Goal: Task Accomplishment & Management: Manage account settings

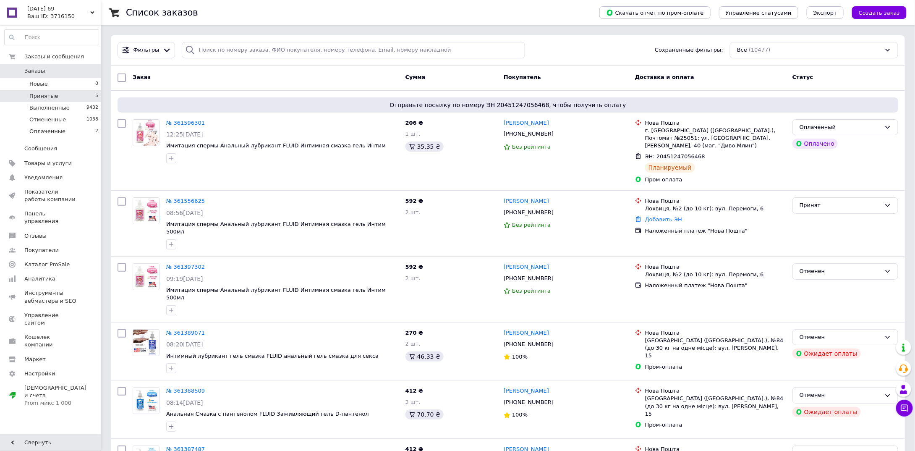
click at [54, 97] on span "Принятые" at bounding box center [43, 96] width 29 height 8
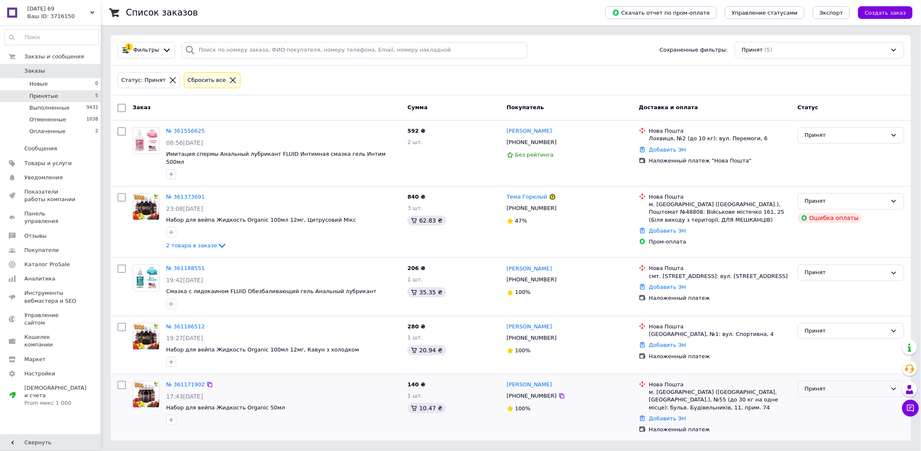
click at [849, 384] on div "Принят" at bounding box center [846, 388] width 82 height 9
click at [824, 399] on li "Выполнен" at bounding box center [851, 407] width 106 height 16
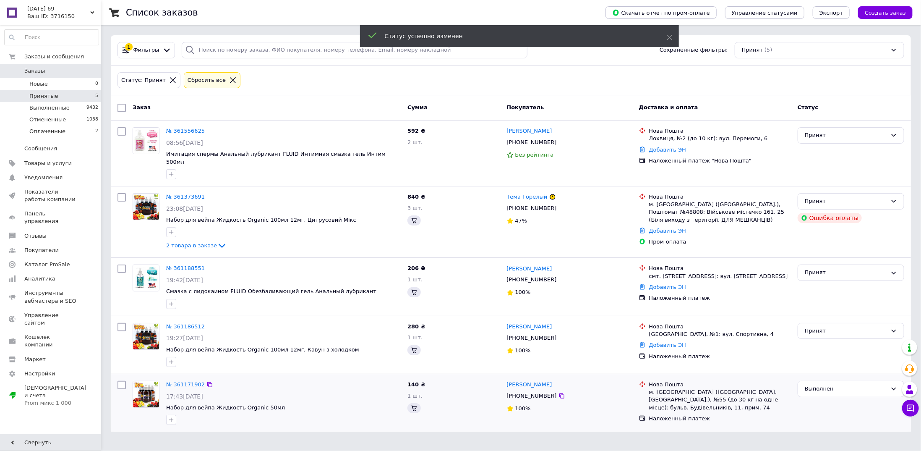
click at [815, 326] on div "Принят" at bounding box center [846, 330] width 82 height 9
click at [816, 340] on li "Выполнен" at bounding box center [851, 348] width 106 height 16
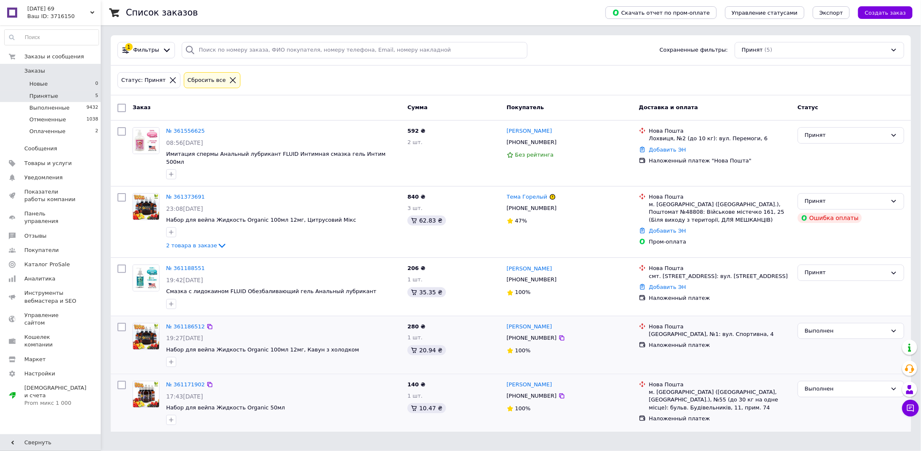
click at [71, 86] on li "Новые 0" at bounding box center [51, 84] width 103 height 12
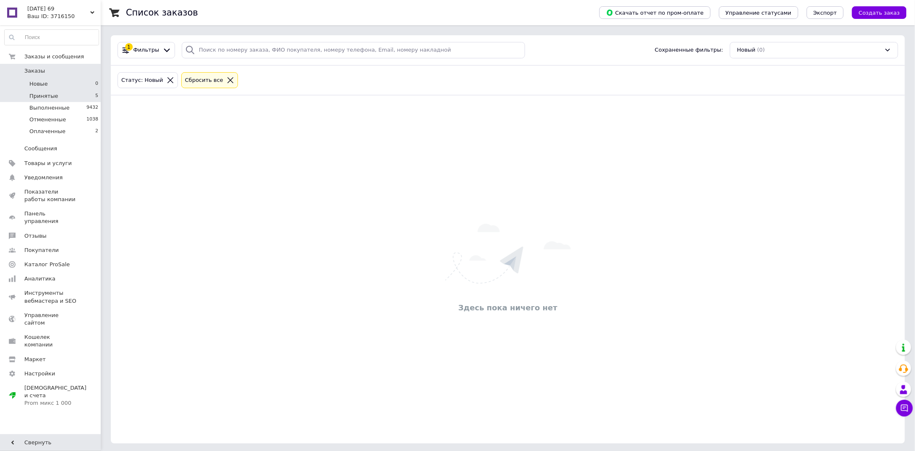
drag, startPoint x: 78, startPoint y: 133, endPoint x: 90, endPoint y: 97, distance: 37.9
click at [80, 131] on li "Оплаченные 2" at bounding box center [51, 133] width 103 height 16
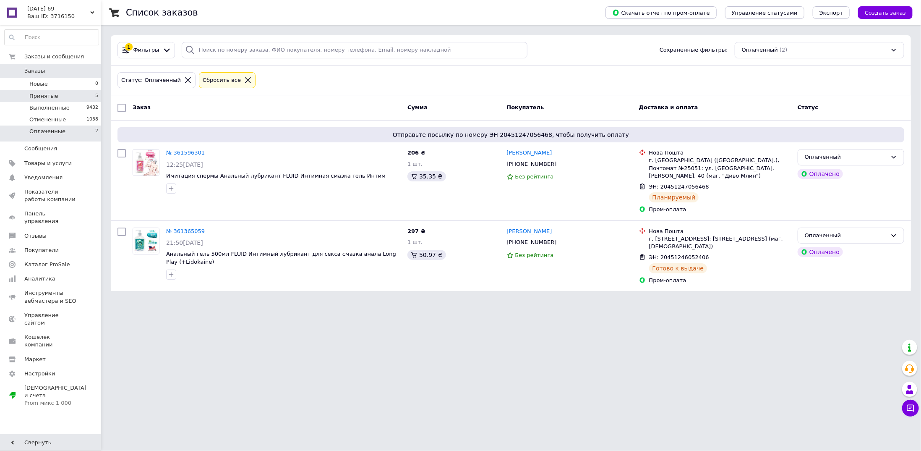
click at [90, 91] on li "Принятые 5" at bounding box center [51, 96] width 103 height 12
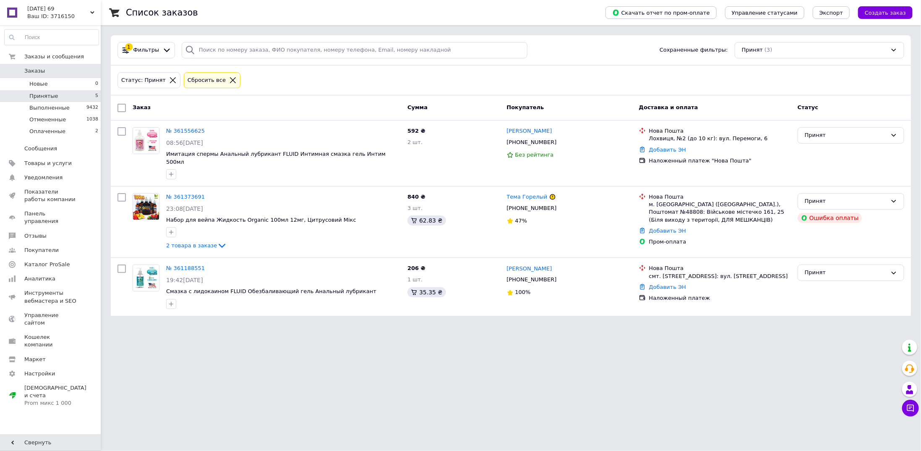
click at [486, 326] on html "[DATE] 69 Ваш ID: 3716150 Сайт [DATE] 69 Кабинет покупателя Проверить состояние…" at bounding box center [460, 163] width 921 height 326
click at [85, 85] on li "Новые 0" at bounding box center [51, 84] width 103 height 12
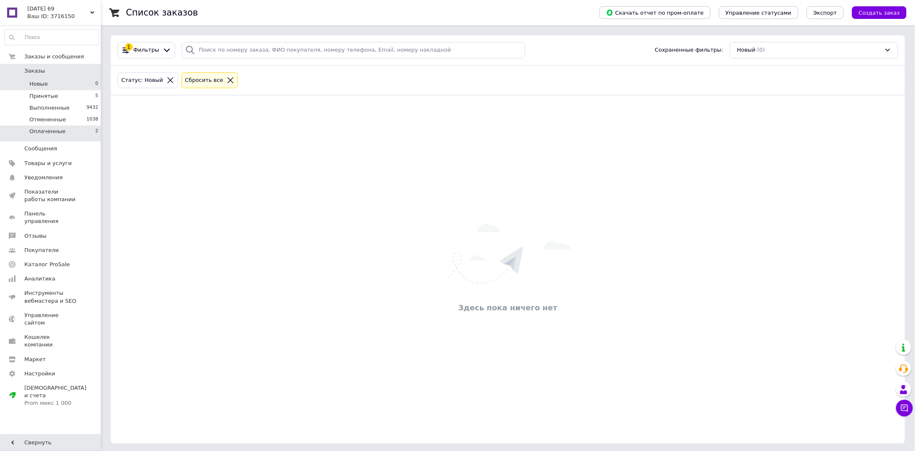
click at [91, 126] on li "Оплаченные 2" at bounding box center [51, 133] width 103 height 16
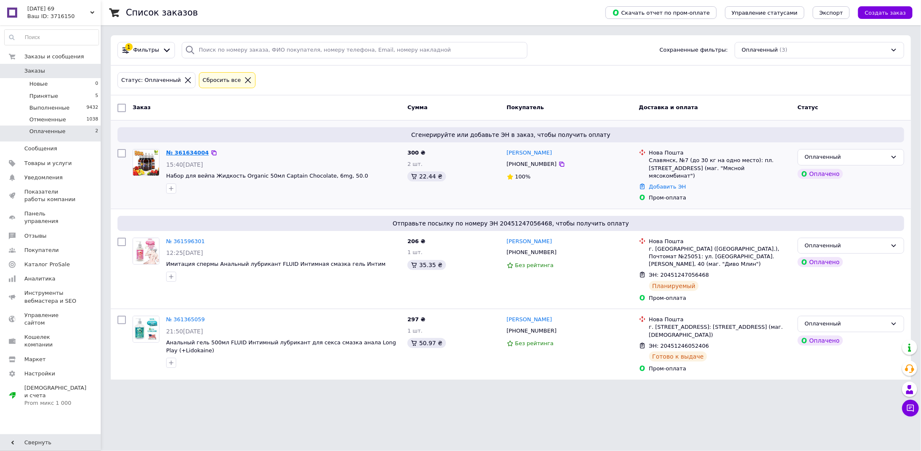
click at [186, 149] on link "№ 361634004" at bounding box center [187, 152] width 43 height 6
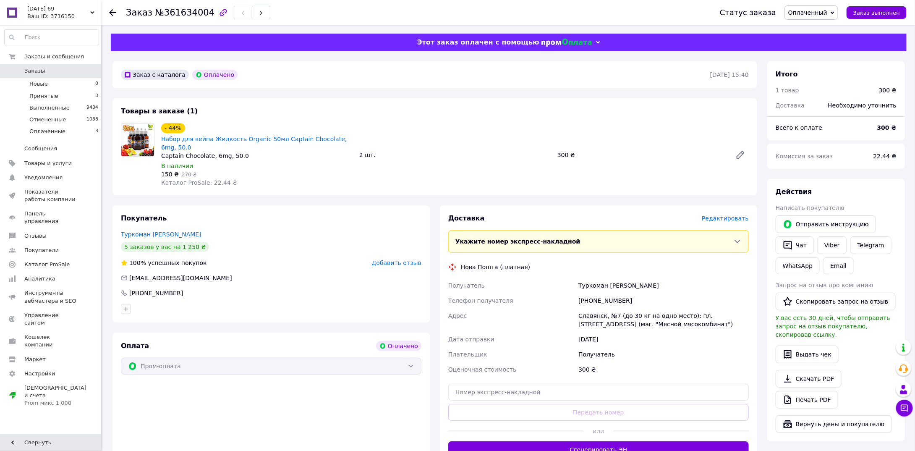
click at [730, 215] on span "Редактировать" at bounding box center [725, 218] width 47 height 7
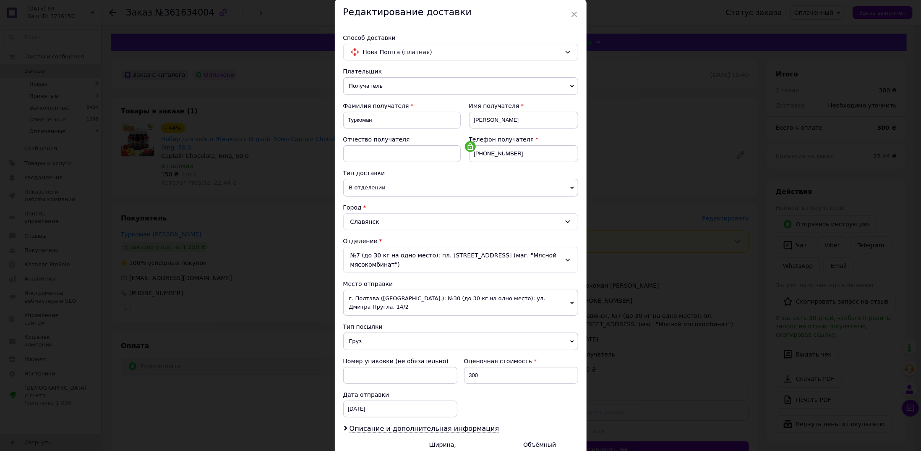
scroll to position [102, 0]
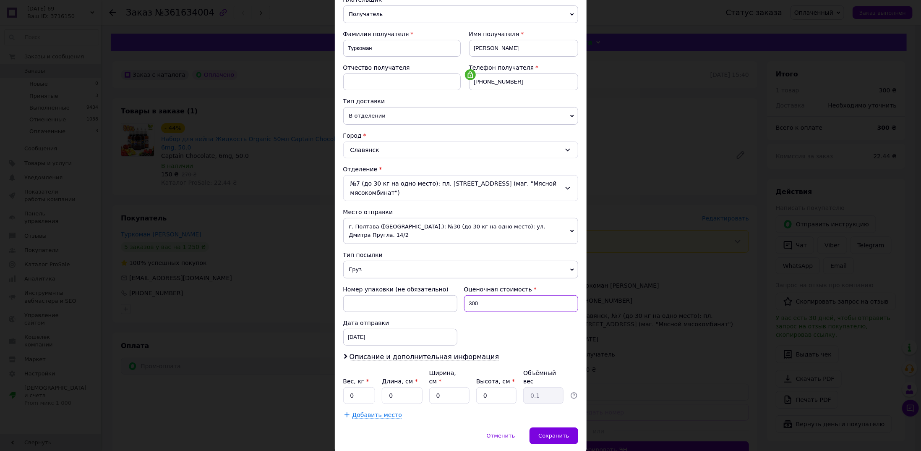
drag, startPoint x: 481, startPoint y: 287, endPoint x: 463, endPoint y: 290, distance: 17.9
click at [464, 295] on div "300" at bounding box center [521, 303] width 114 height 17
type input "12"
drag, startPoint x: 351, startPoint y: 366, endPoint x: 343, endPoint y: 365, distance: 8.4
click at [343, 387] on input "0" at bounding box center [359, 395] width 32 height 17
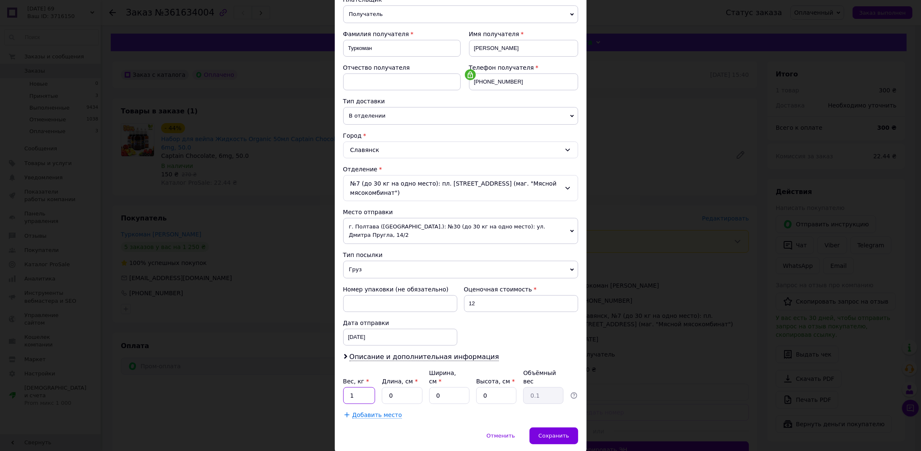
type input "1"
drag, startPoint x: 392, startPoint y: 364, endPoint x: 418, endPoint y: 365, distance: 26.5
click at [387, 387] on input "0" at bounding box center [402, 395] width 40 height 17
type input "12"
drag, startPoint x: 451, startPoint y: 366, endPoint x: 436, endPoint y: 366, distance: 14.3
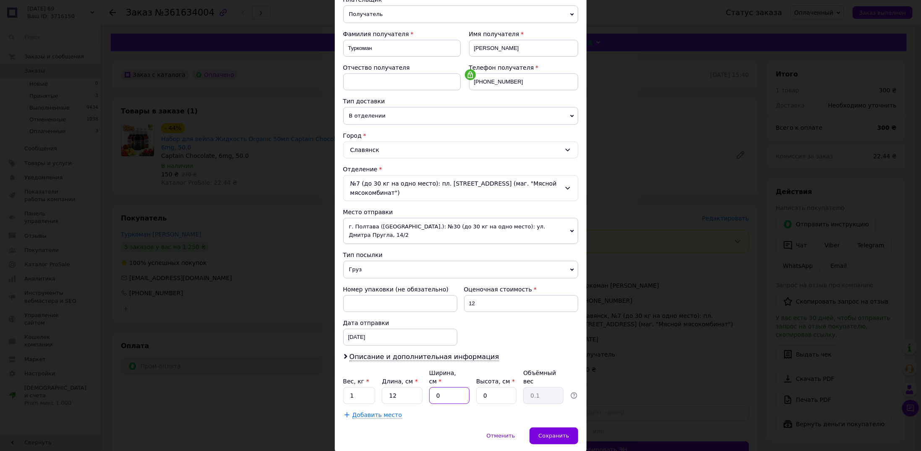
click at [436, 387] on input "0" at bounding box center [449, 395] width 40 height 17
type input "12"
drag, startPoint x: 494, startPoint y: 366, endPoint x: 481, endPoint y: 365, distance: 13.0
click at [481, 387] on input "0" at bounding box center [496, 395] width 40 height 17
type input "12"
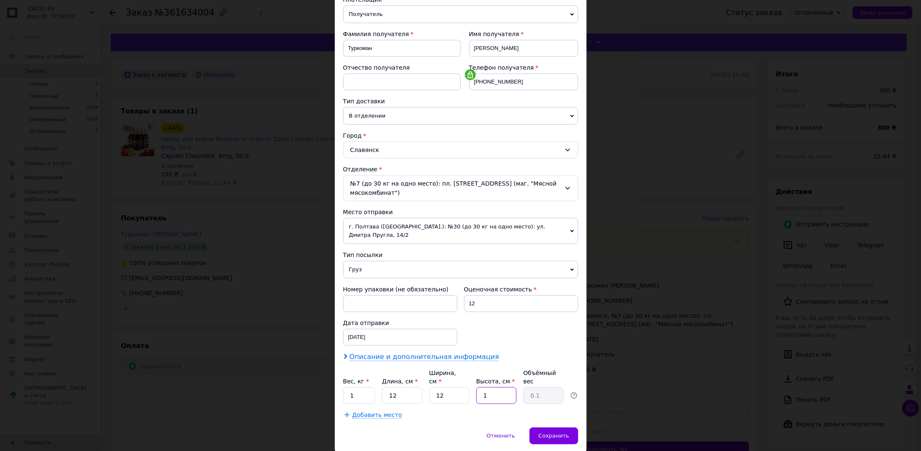
type input "0.43"
type input "12"
click at [436, 352] on span "Описание и дополнительная информация" at bounding box center [424, 356] width 150 height 8
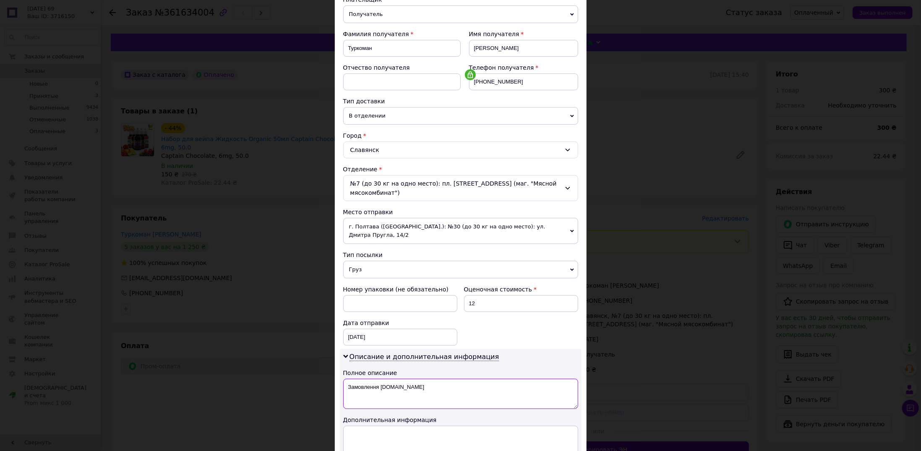
click at [389, 378] on textarea "Замовлення [DOMAIN_NAME]" at bounding box center [460, 393] width 235 height 30
drag, startPoint x: 402, startPoint y: 365, endPoint x: 397, endPoint y: 366, distance: 4.6
click at [397, 378] on textarea "Замовлення [DOMAIN_NAME]" at bounding box center [460, 393] width 235 height 30
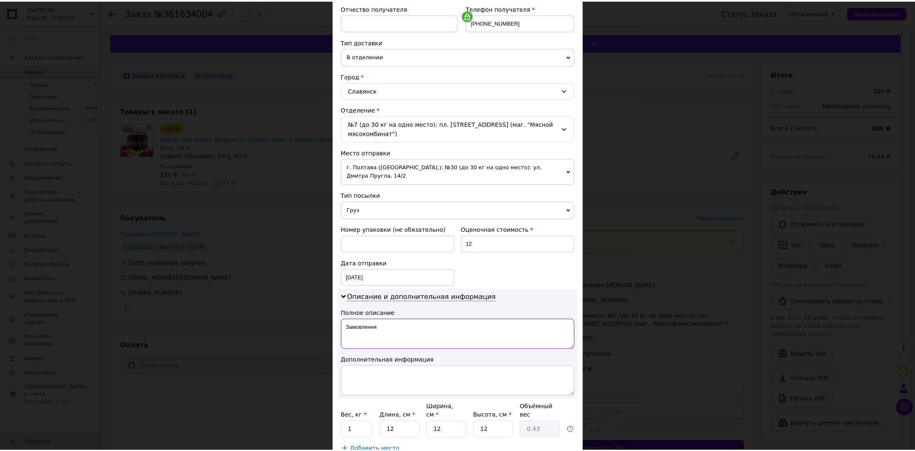
scroll to position [195, 0]
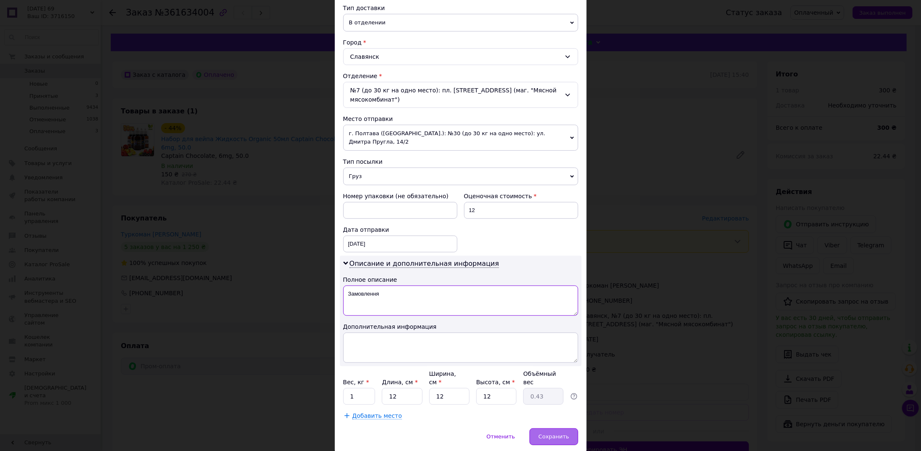
type textarea "Замовлення"
click at [555, 428] on div "Сохранить" at bounding box center [553, 436] width 48 height 17
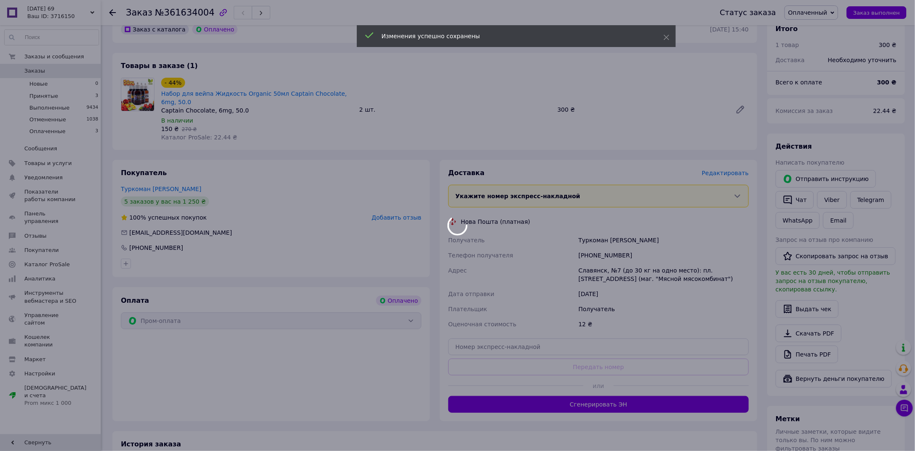
scroll to position [168, 0]
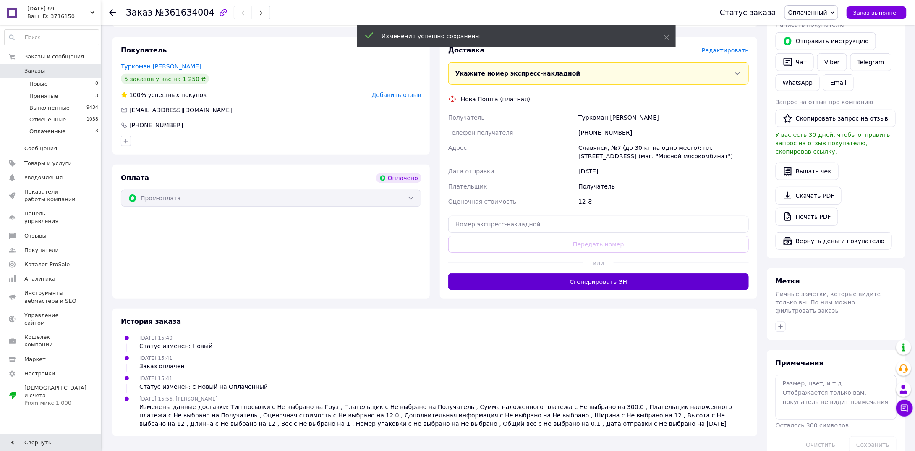
click at [649, 273] on button "Сгенерировать ЭН" at bounding box center [598, 281] width 300 height 17
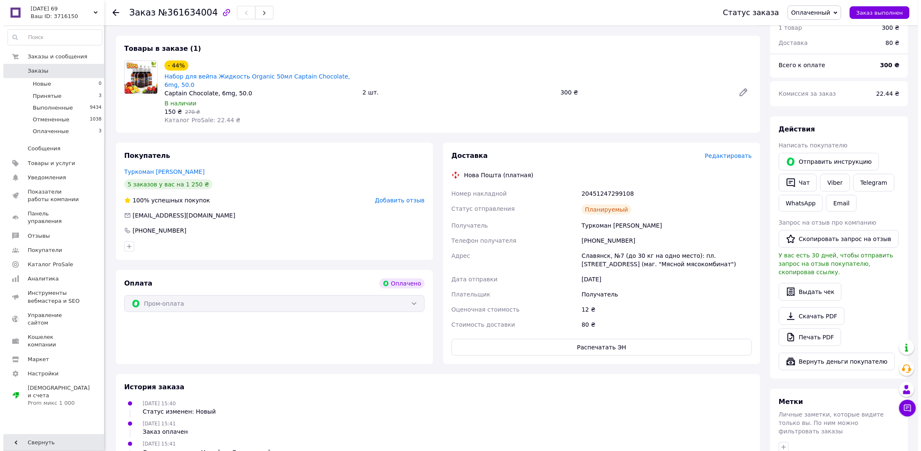
scroll to position [0, 0]
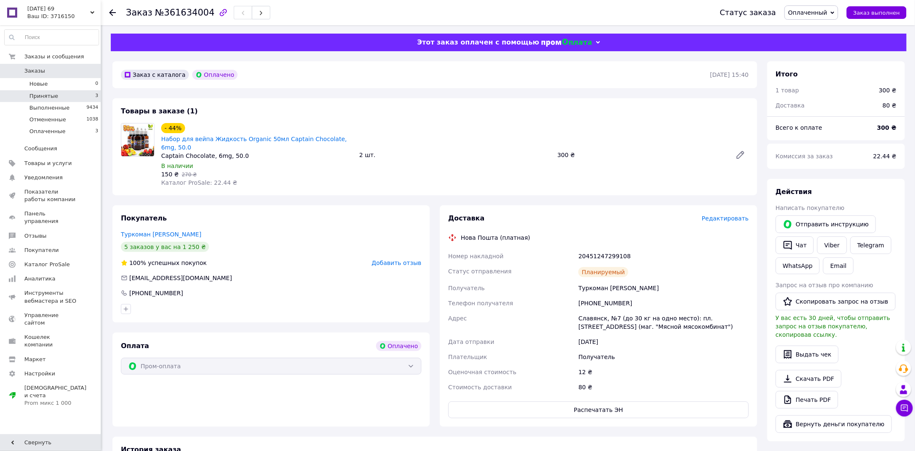
click at [48, 91] on li "Принятые 3" at bounding box center [51, 96] width 103 height 12
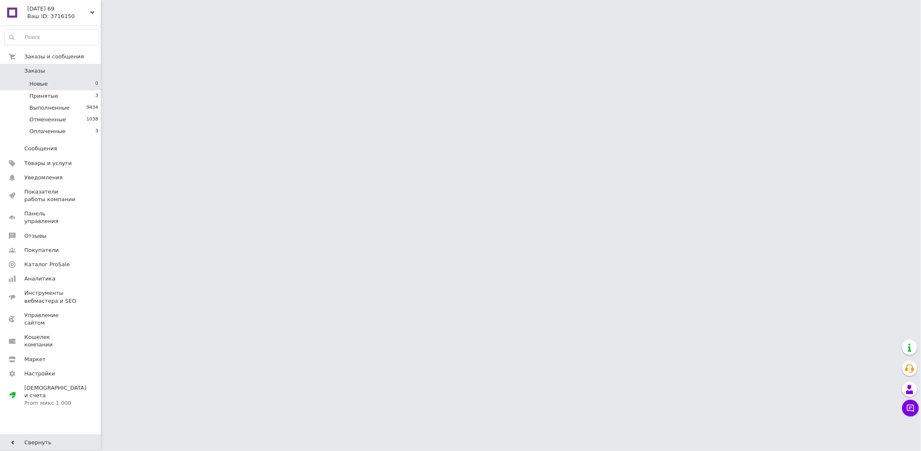
click at [55, 86] on li "Новые 0" at bounding box center [51, 84] width 103 height 12
click at [70, 93] on li "Принятые 3" at bounding box center [51, 96] width 103 height 12
